Goal: Check status: Check status

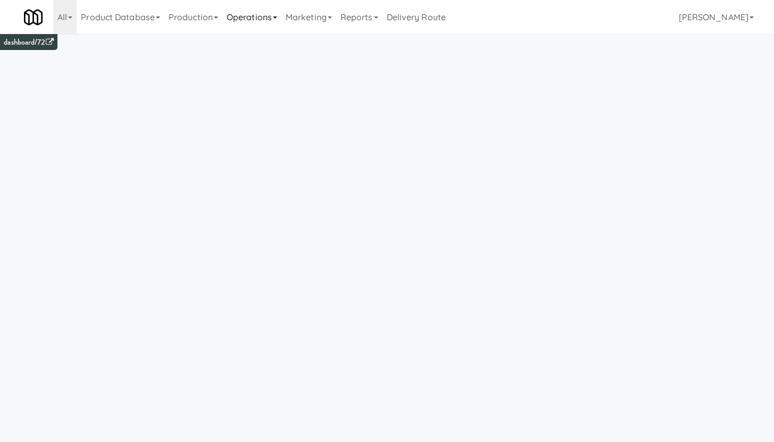
click at [254, 19] on link "Operations" at bounding box center [251, 17] width 59 height 34
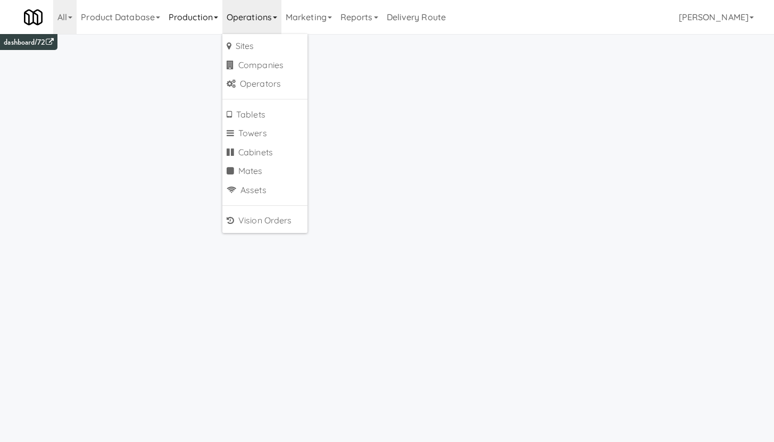
click at [188, 18] on link "Production" at bounding box center [193, 17] width 58 height 34
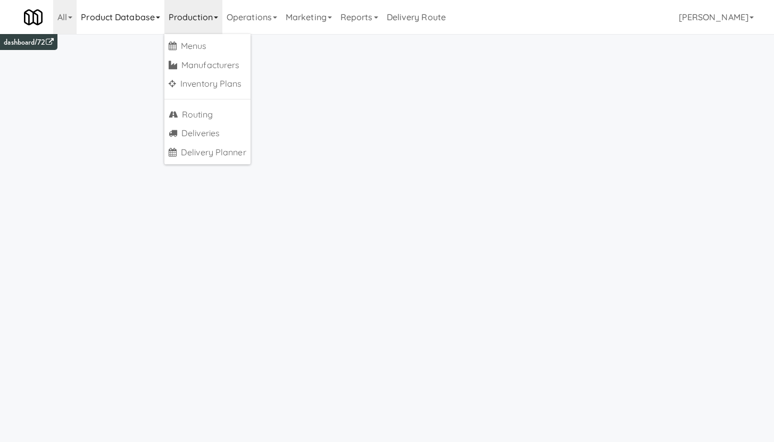
click at [130, 19] on link "Product Database" at bounding box center [121, 17] width 88 height 34
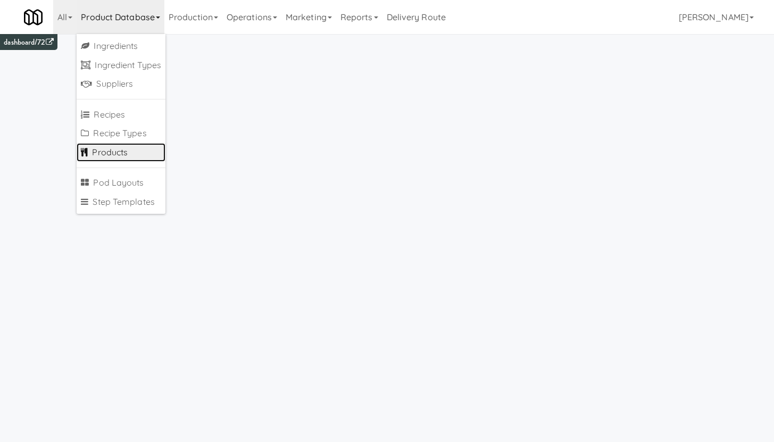
click at [110, 155] on link "Products" at bounding box center [121, 152] width 89 height 19
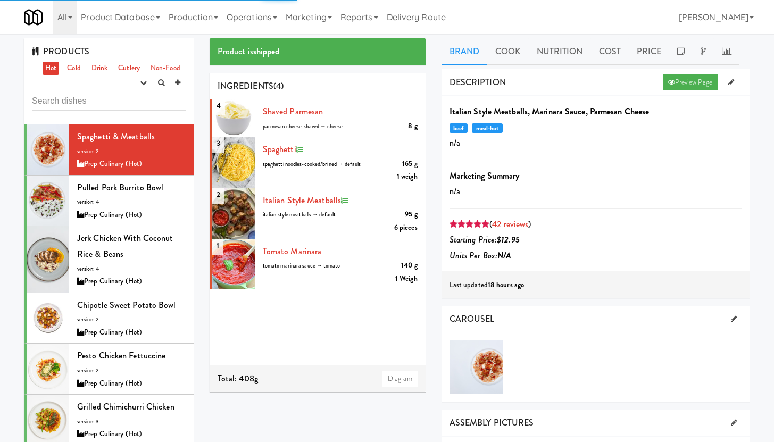
click at [67, 102] on input "text" at bounding box center [109, 101] width 154 height 20
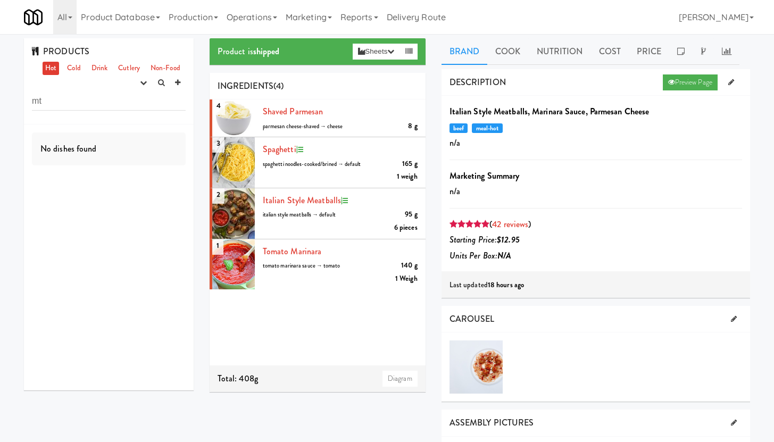
type input "m"
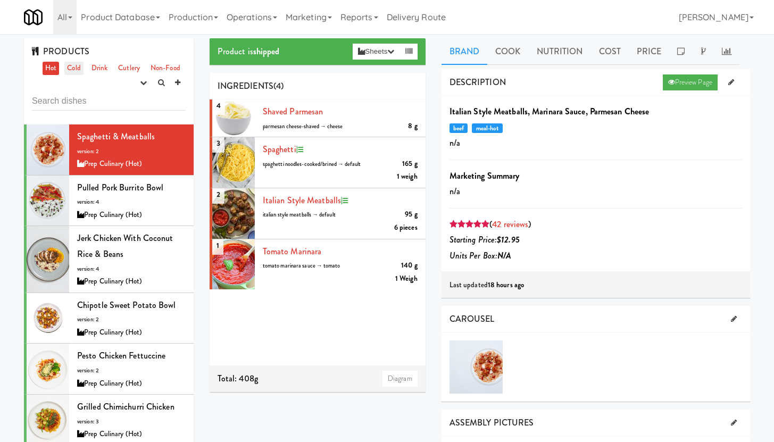
click at [76, 68] on link "Cold" at bounding box center [73, 68] width 19 height 13
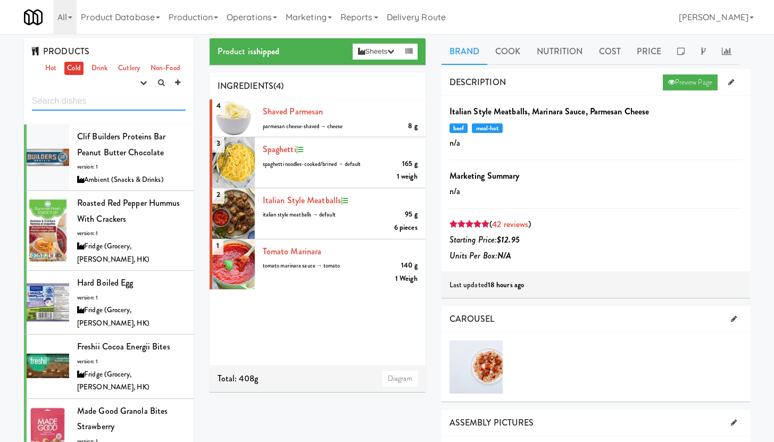
click at [73, 101] on input "text" at bounding box center [109, 101] width 154 height 20
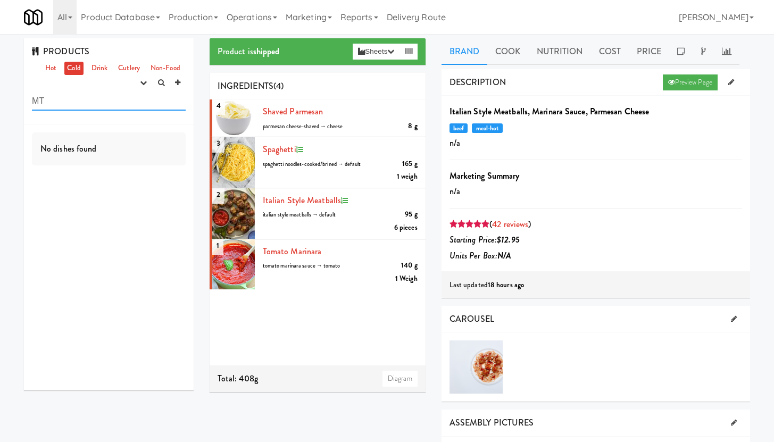
type input "M"
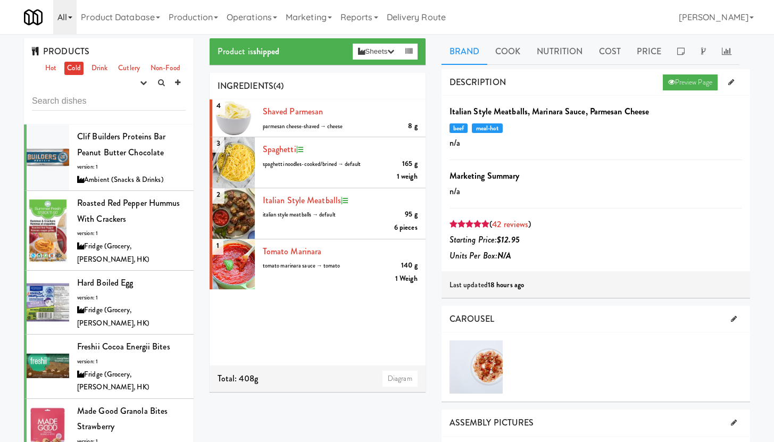
click at [69, 19] on icon at bounding box center [70, 17] width 4 height 2
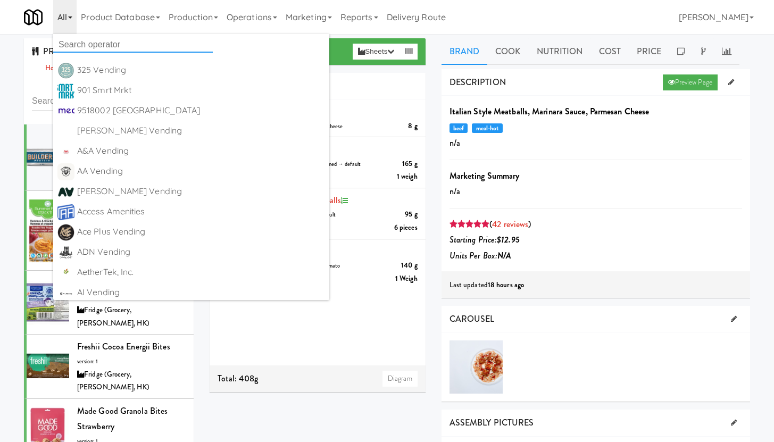
click at [73, 46] on input "text" at bounding box center [133, 45] width 160 height 16
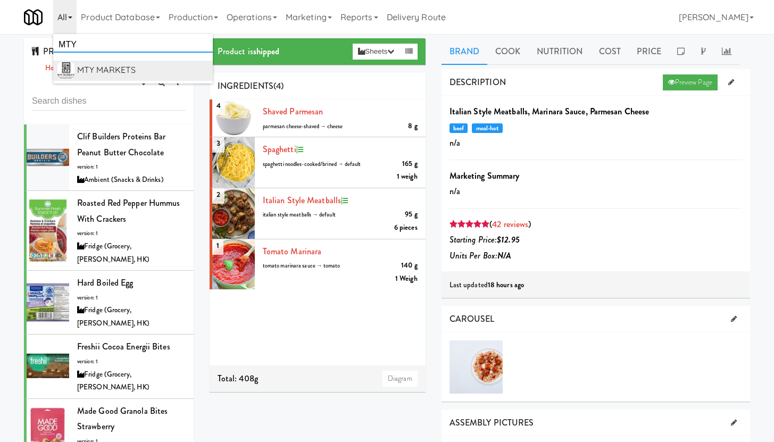
type input "MTY"
click at [131, 67] on div "MTY MARKETS" at bounding box center [142, 70] width 131 height 16
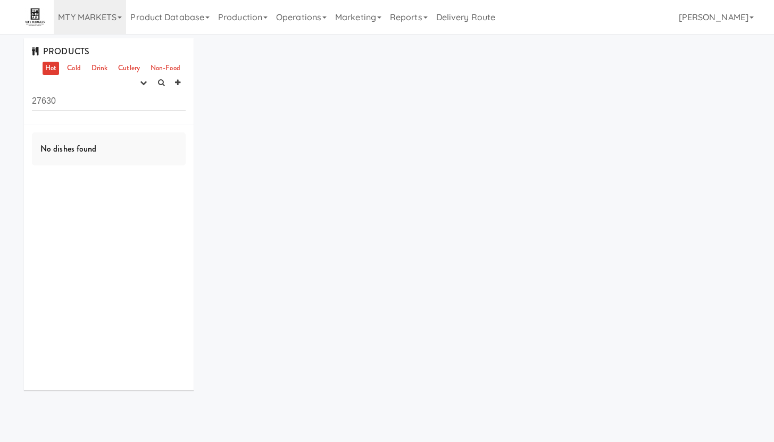
drag, startPoint x: 68, startPoint y: 102, endPoint x: 0, endPoint y: 93, distance: 68.7
click at [0, 93] on div "PRODUCTS Hot Cold Drink Cutlery Non-Food experimenting finalized shipped discon…" at bounding box center [387, 218] width 774 height 360
click at [79, 70] on link "Cold" at bounding box center [73, 68] width 19 height 13
click at [96, 73] on link "Drink" at bounding box center [100, 68] width 22 height 13
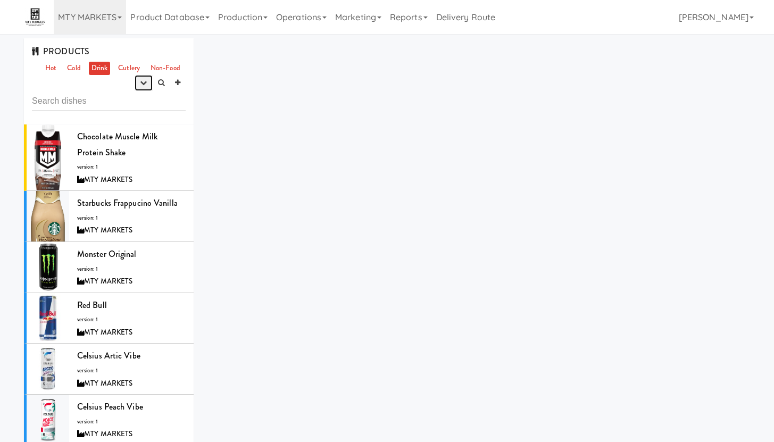
click at [146, 83] on icon "button" at bounding box center [143, 82] width 7 height 7
click at [110, 79] on div "PRODUCTS Hot Cold Drink Cutlery Non-Food experimenting finalized shipped discon…" at bounding box center [109, 81] width 170 height 86
click at [164, 160] on div "Chocolate Muscle Milk Protein Shake version: 1 MTY MARKETS" at bounding box center [131, 157] width 108 height 57
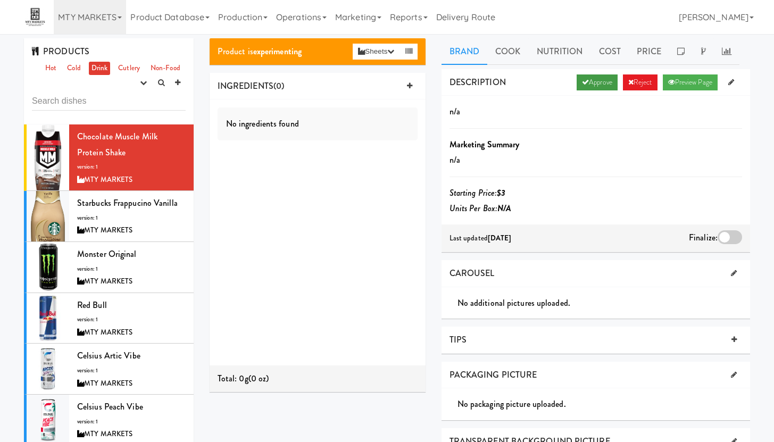
click at [592, 84] on link "Approve" at bounding box center [596, 82] width 41 height 16
click at [172, 69] on link "Non-Food" at bounding box center [165, 68] width 35 height 13
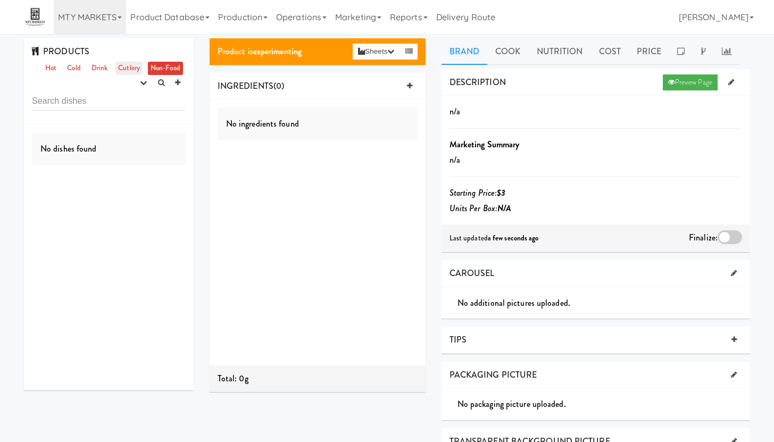
click at [118, 67] on link "Cutlery" at bounding box center [128, 68] width 27 height 13
click at [69, 73] on link "Cold" at bounding box center [73, 68] width 19 height 13
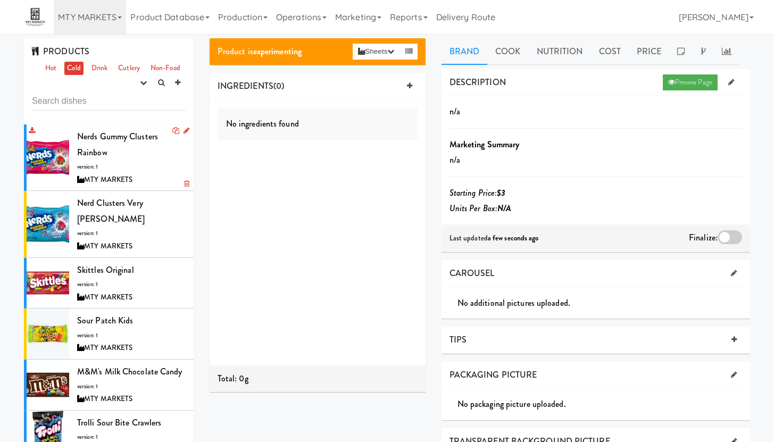
click at [160, 162] on div "Nerds Gummy Clusters Rainbow version: 1 MTY MARKETS" at bounding box center [131, 157] width 108 height 57
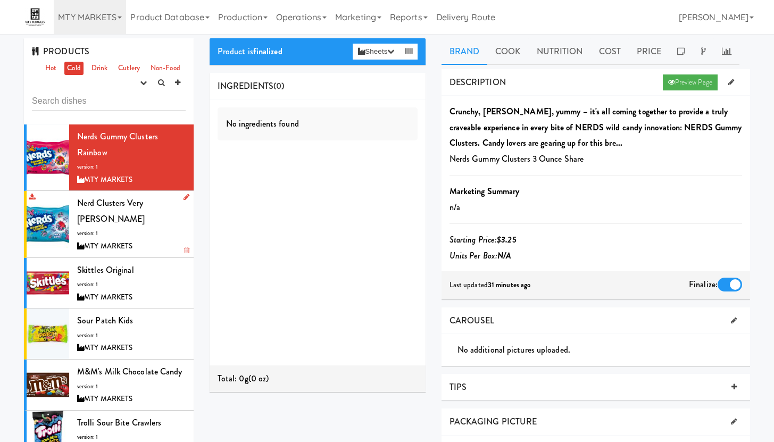
click at [149, 222] on div "Nerd Clusters Very Berry version: 1 MTY MARKETS" at bounding box center [131, 223] width 108 height 57
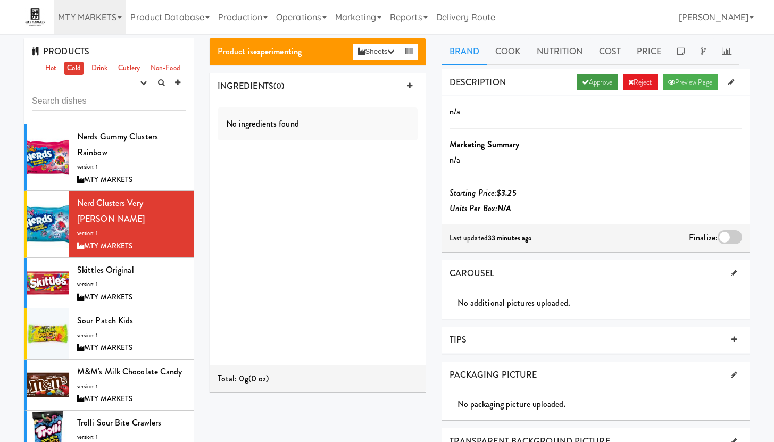
click at [582, 79] on icon at bounding box center [585, 82] width 7 height 7
click at [141, 262] on div "Skittles Original version: 1 MTY MARKETS" at bounding box center [131, 283] width 108 height 42
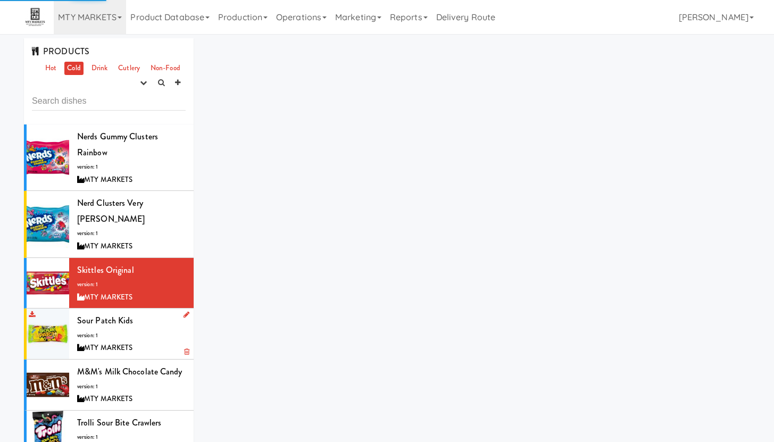
click at [152, 317] on div "Sour Patch Kids version: 1 MTY MARKETS" at bounding box center [131, 334] width 108 height 42
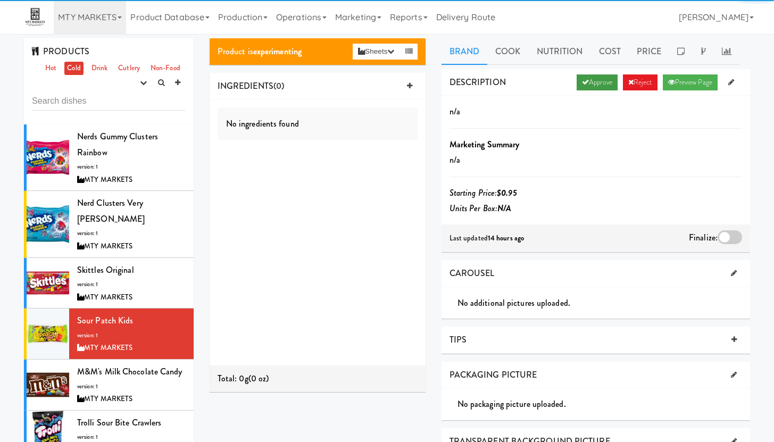
click at [582, 83] on icon at bounding box center [585, 82] width 7 height 7
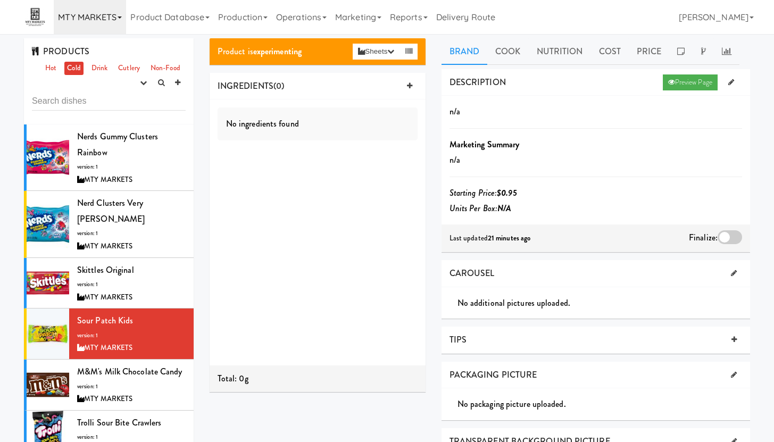
click at [91, 26] on link "MTY MARKETS" at bounding box center [90, 17] width 72 height 34
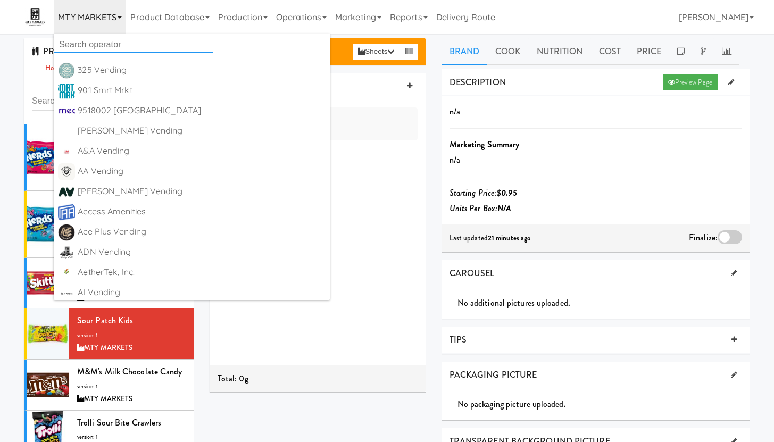
click at [80, 48] on input "text" at bounding box center [134, 45] width 160 height 16
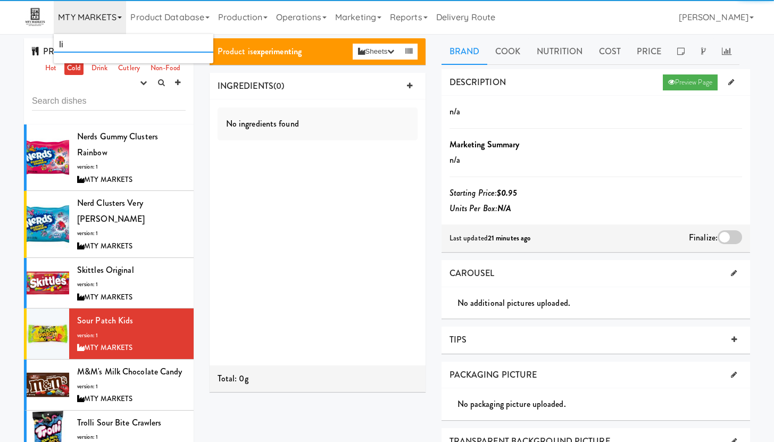
type input "l"
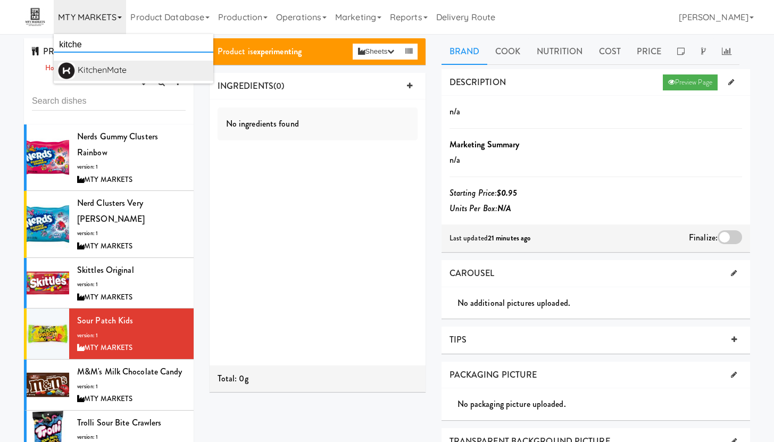
type input "kitche"
click at [127, 67] on div "KitchenMate" at bounding box center [143, 70] width 131 height 16
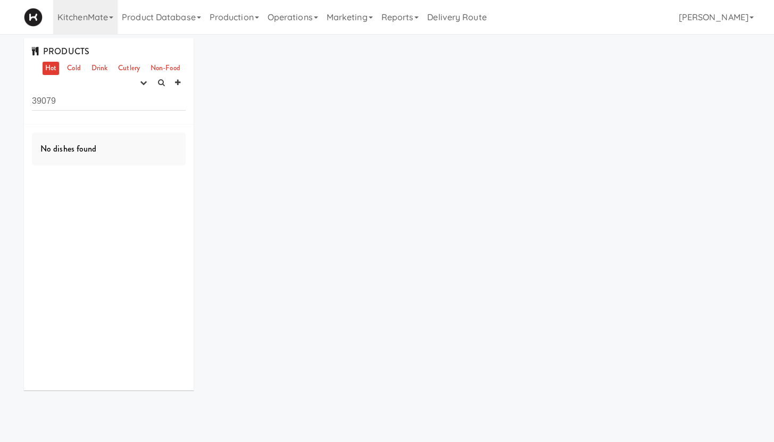
drag, startPoint x: 68, startPoint y: 102, endPoint x: 20, endPoint y: 96, distance: 48.3
click at [20, 96] on div "PRODUCTS Hot Cold Drink Cutlery Non-Food experimenting finalized shipped discon…" at bounding box center [109, 218] width 186 height 360
click at [278, 17] on link "Operations" at bounding box center [292, 17] width 59 height 34
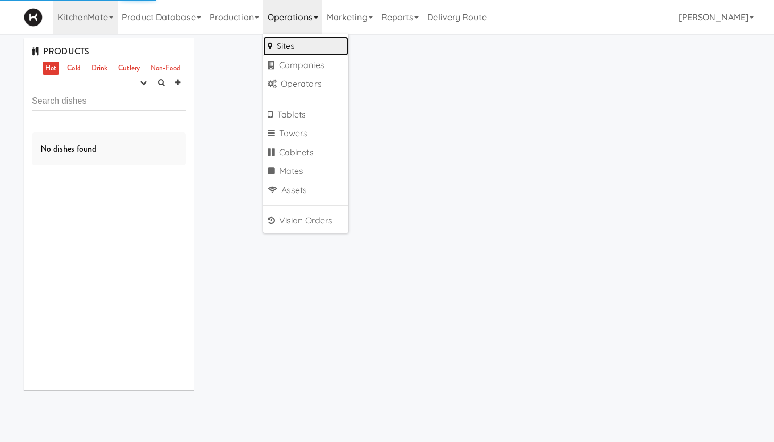
click at [299, 49] on link "Sites" at bounding box center [305, 46] width 85 height 19
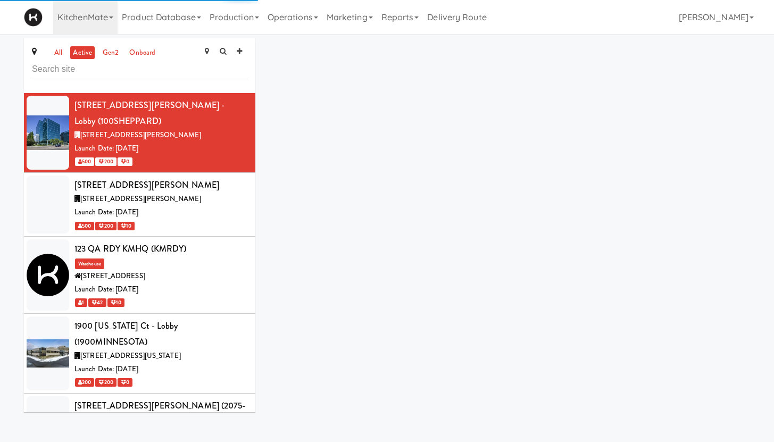
click at [135, 73] on input "text" at bounding box center [139, 70] width 215 height 20
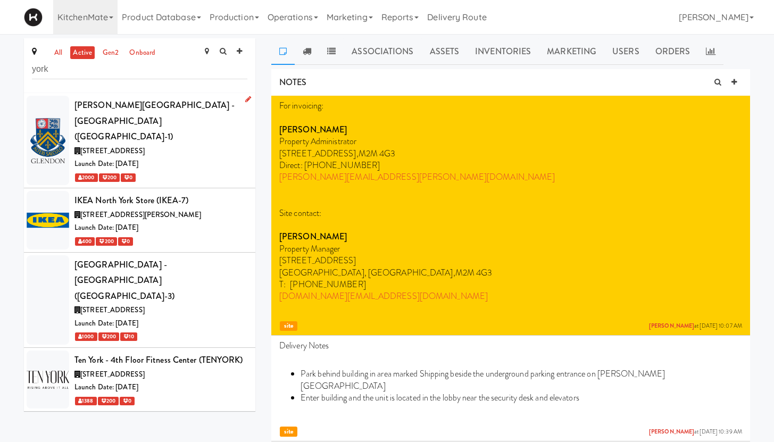
type input "york"
click at [175, 157] on div "Launch Date: [DATE]" at bounding box center [160, 163] width 173 height 13
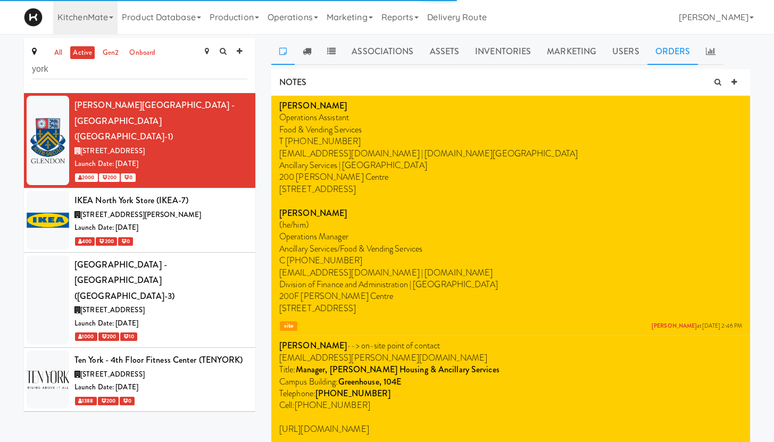
click at [668, 51] on link "Orders" at bounding box center [672, 51] width 51 height 27
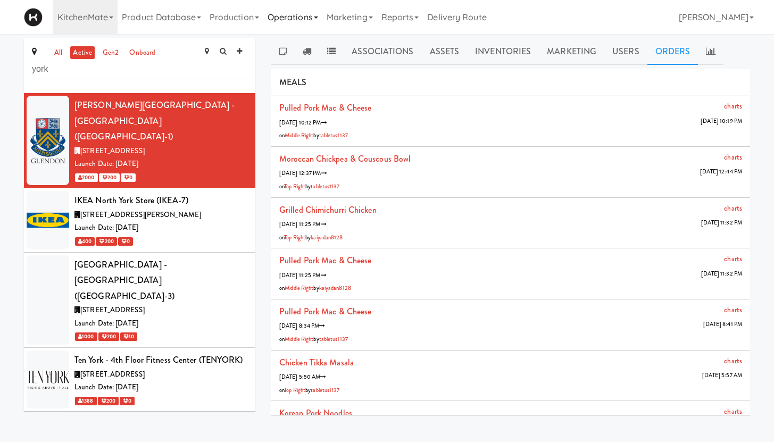
click at [296, 21] on link "Operations" at bounding box center [292, 17] width 59 height 34
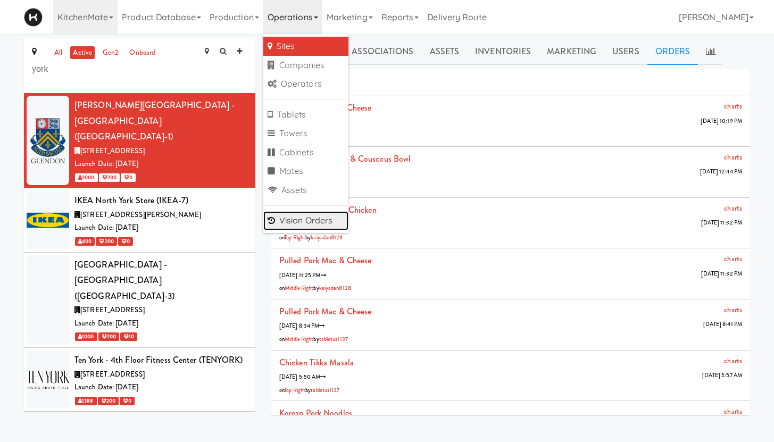
click at [313, 225] on link "Vision Orders" at bounding box center [305, 220] width 85 height 19
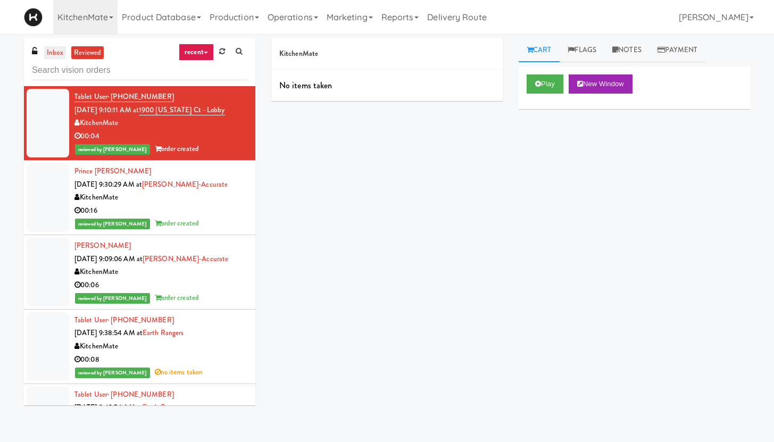
click at [54, 54] on link "inbox" at bounding box center [55, 52] width 22 height 13
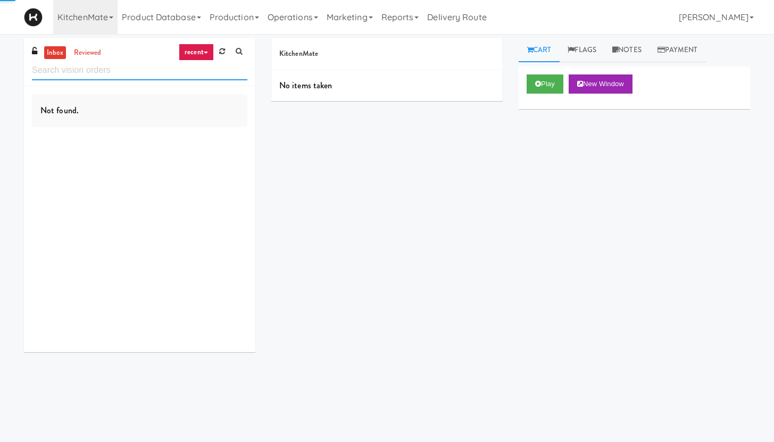
click at [53, 73] on input "text" at bounding box center [139, 71] width 215 height 20
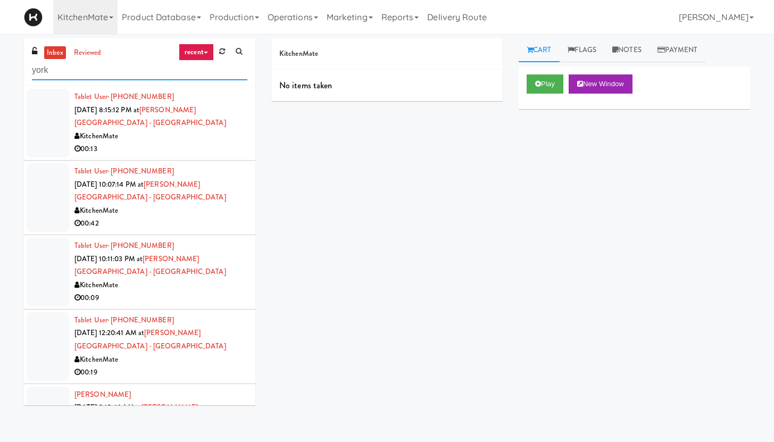
type input "york"
click at [170, 142] on div "KitchenMate" at bounding box center [160, 136] width 173 height 13
